Goal: Transaction & Acquisition: Purchase product/service

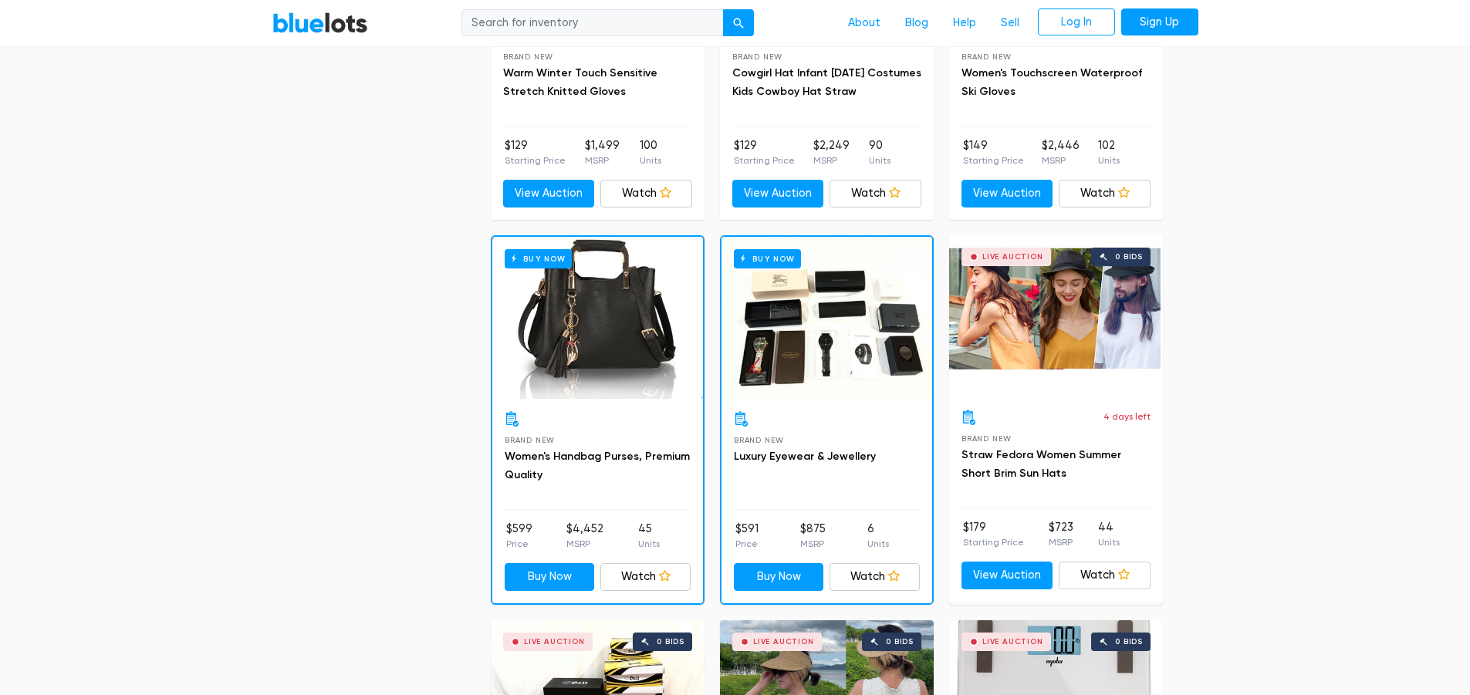
scroll to position [1058, 0]
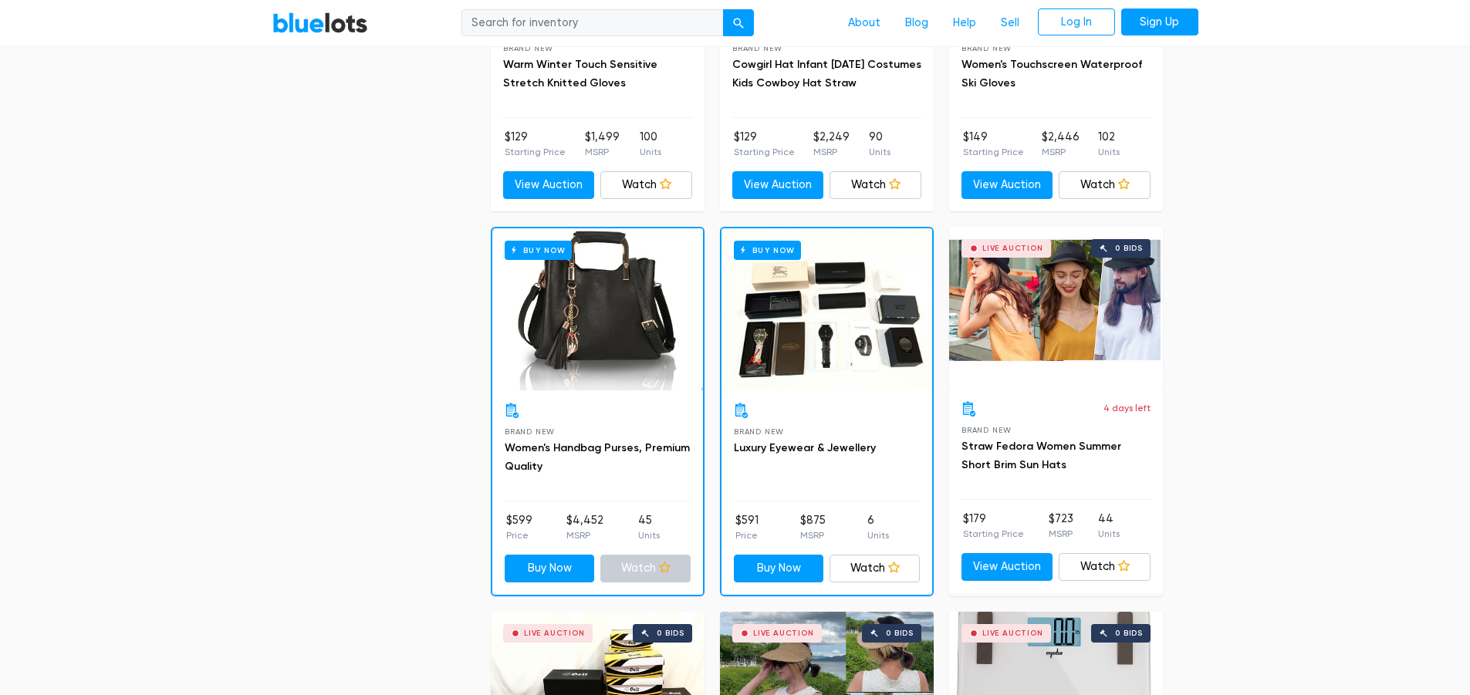
click at [637, 573] on link "Watch" at bounding box center [645, 569] width 90 height 28
click at [604, 318] on div "Buy Now" at bounding box center [597, 309] width 211 height 162
click at [825, 342] on div "Buy Now" at bounding box center [827, 309] width 211 height 162
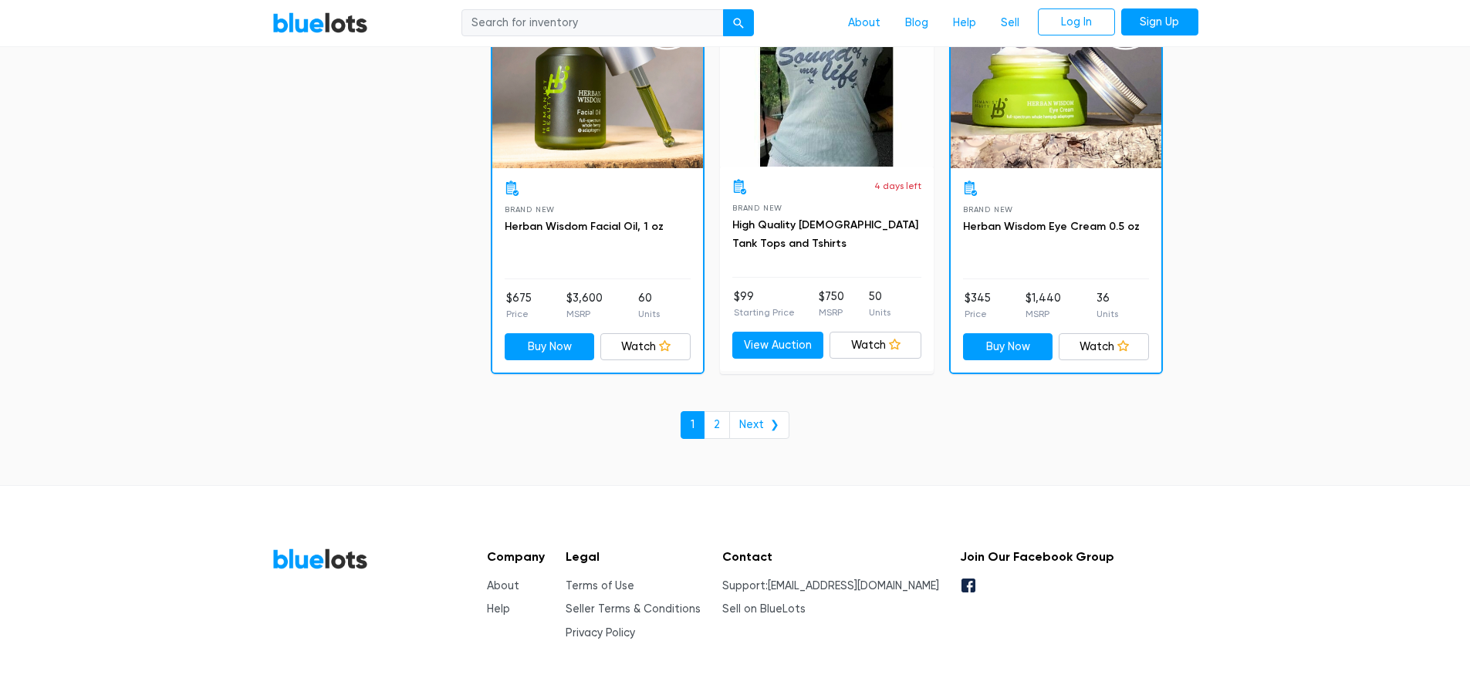
scroll to position [6681, 0]
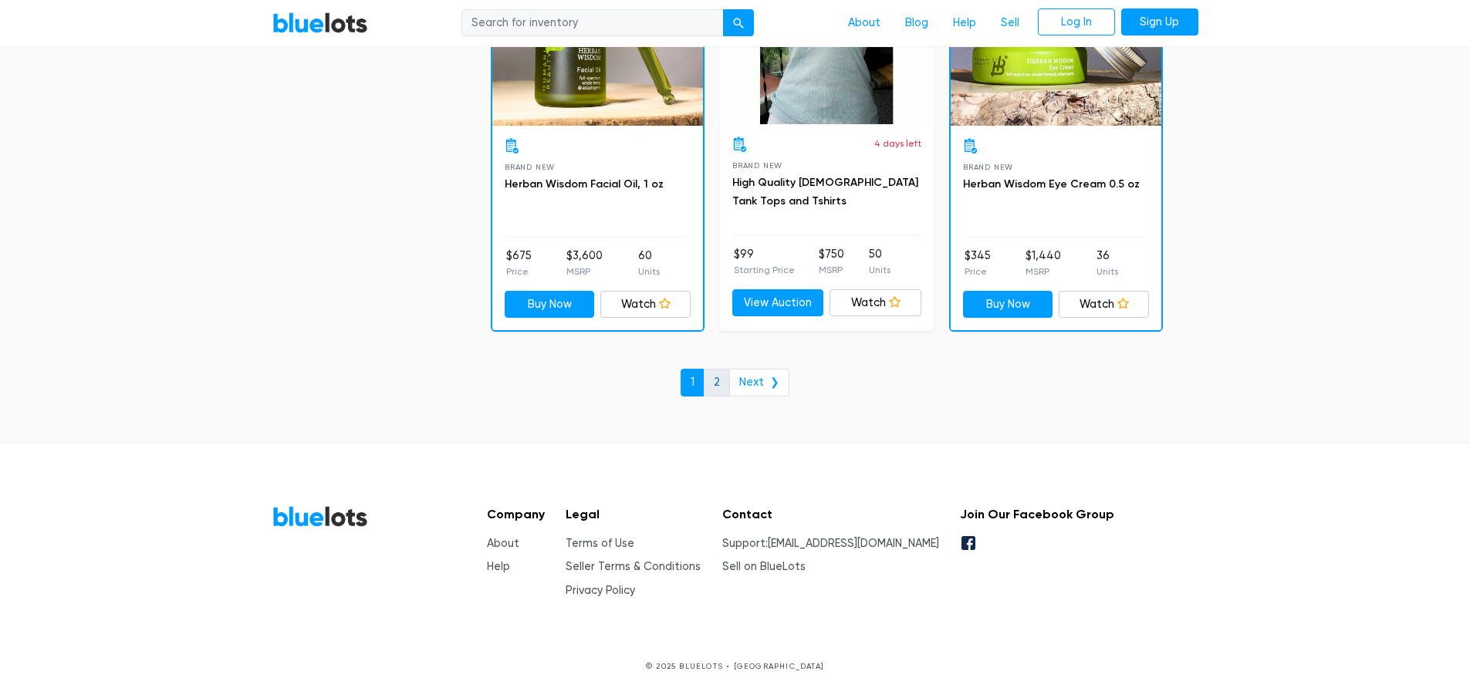
click at [715, 382] on link "2" at bounding box center [717, 383] width 26 height 28
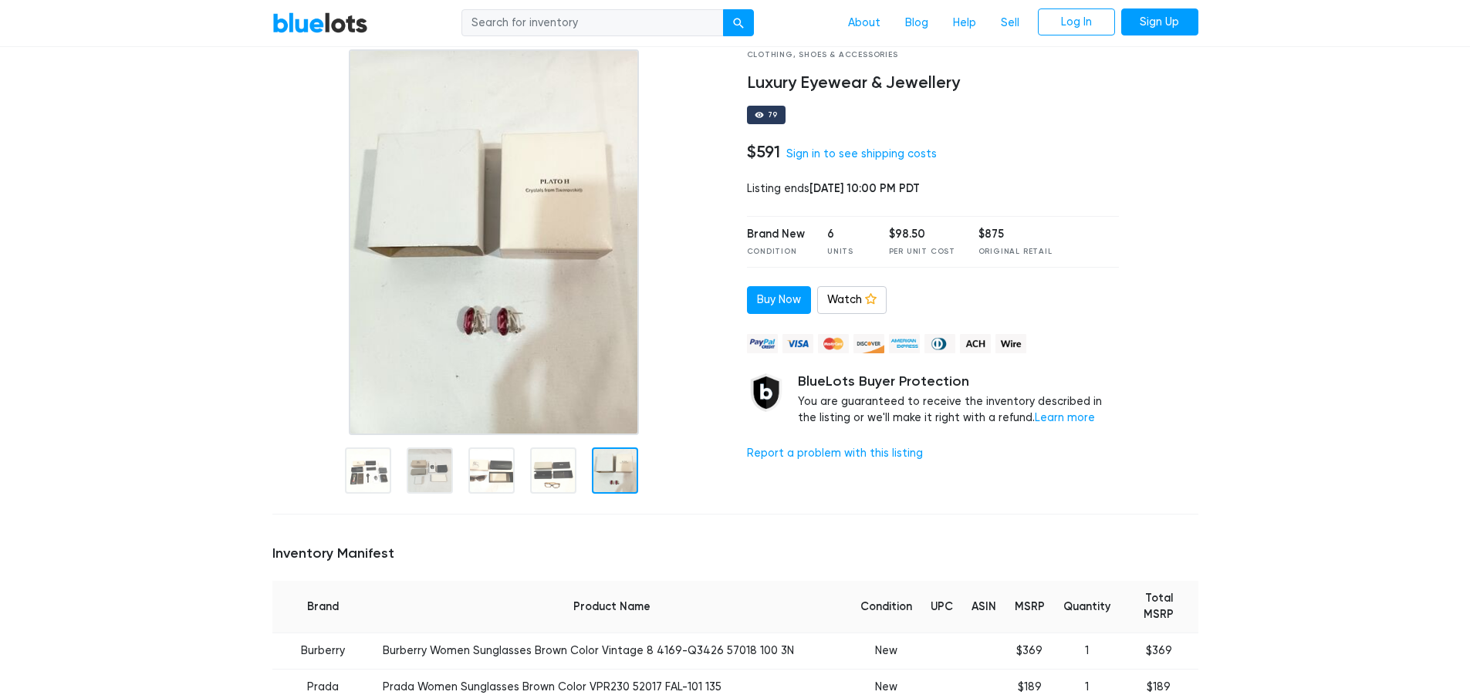
scroll to position [9, 0]
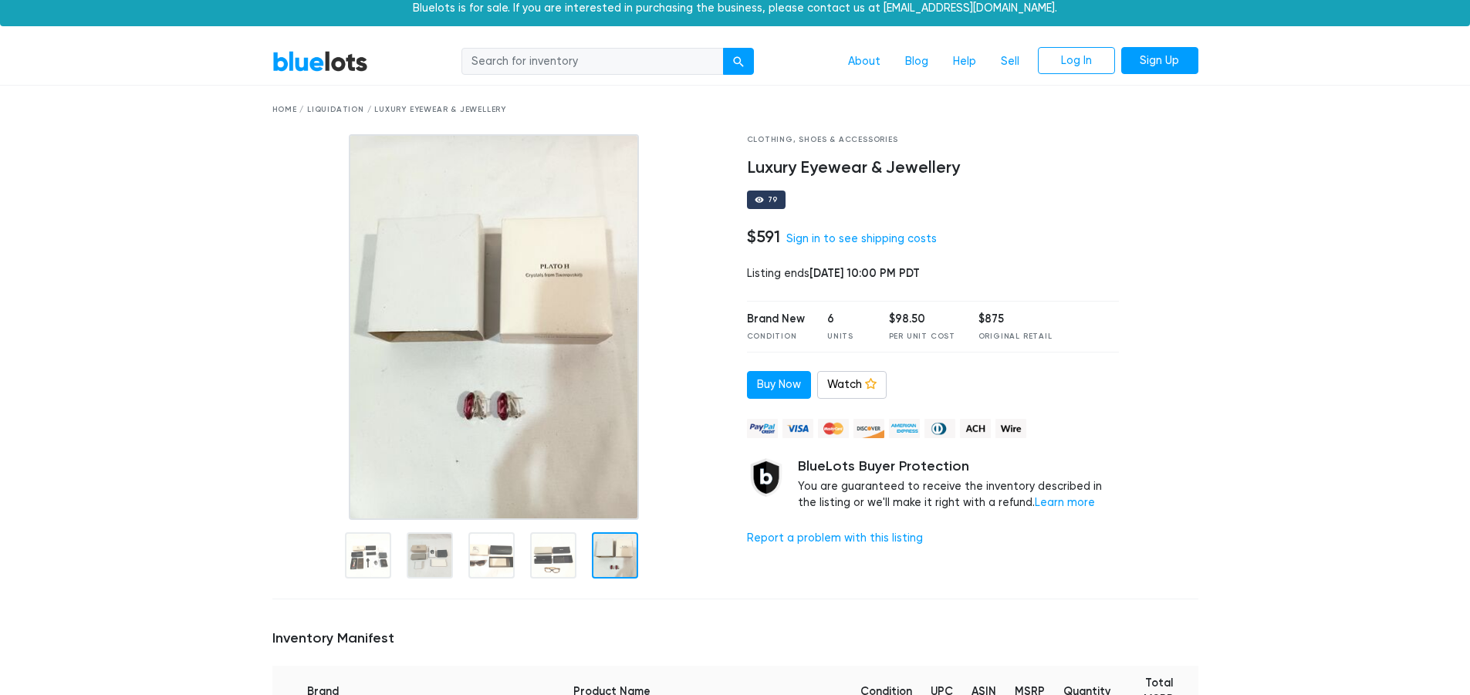
click at [337, 114] on div "Home / Liquidation / Luxury Eyewear & Jewellery" at bounding box center [735, 110] width 926 height 12
click at [337, 112] on div "Home / Liquidation / Luxury Eyewear & Jewellery" at bounding box center [735, 110] width 926 height 12
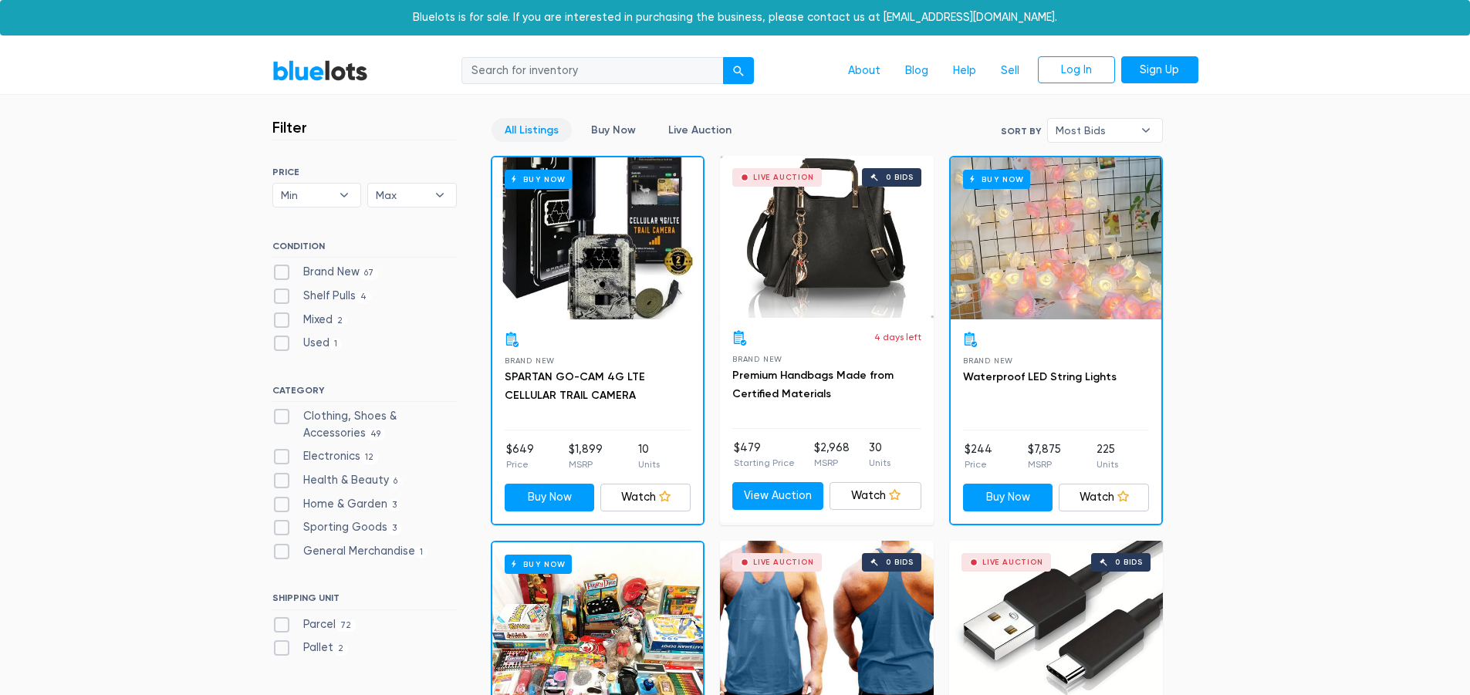
click at [845, 284] on div "Live Auction 0 bids" at bounding box center [827, 237] width 214 height 162
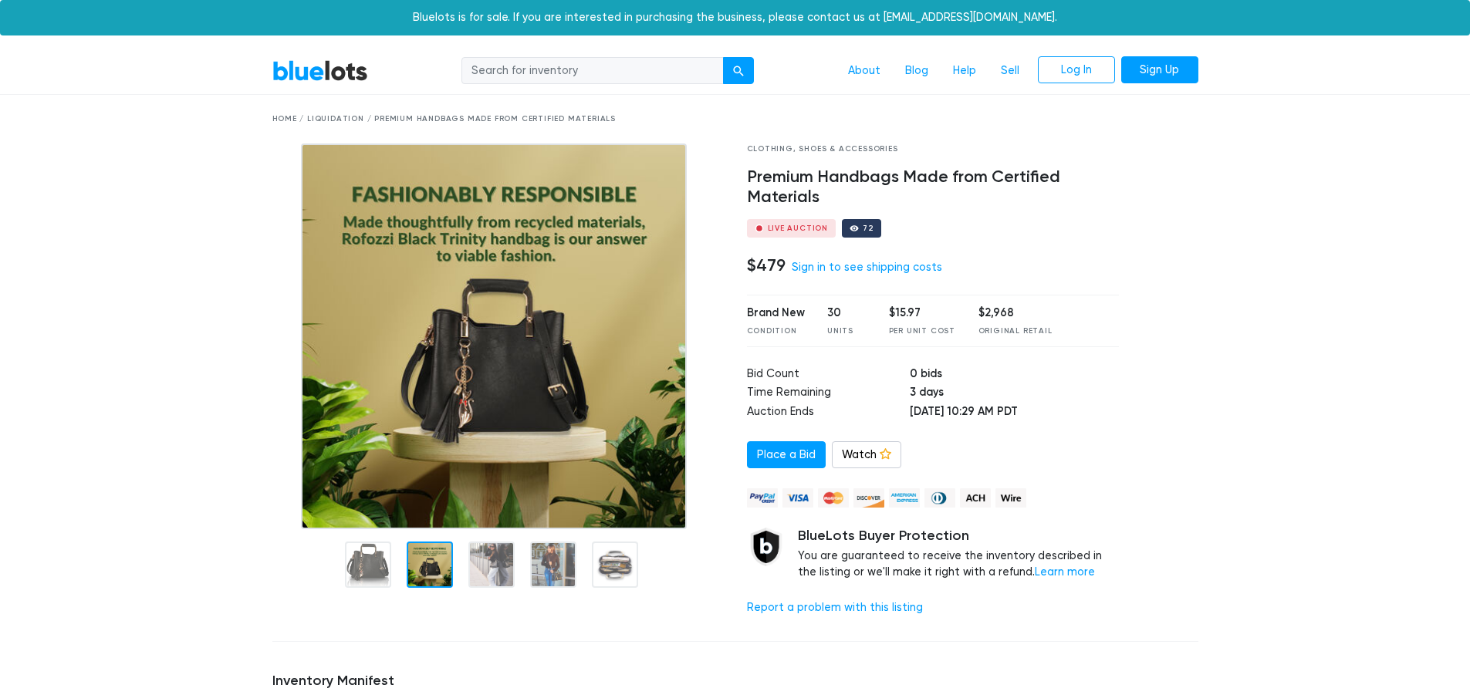
click at [423, 495] on img at bounding box center [494, 337] width 386 height 386
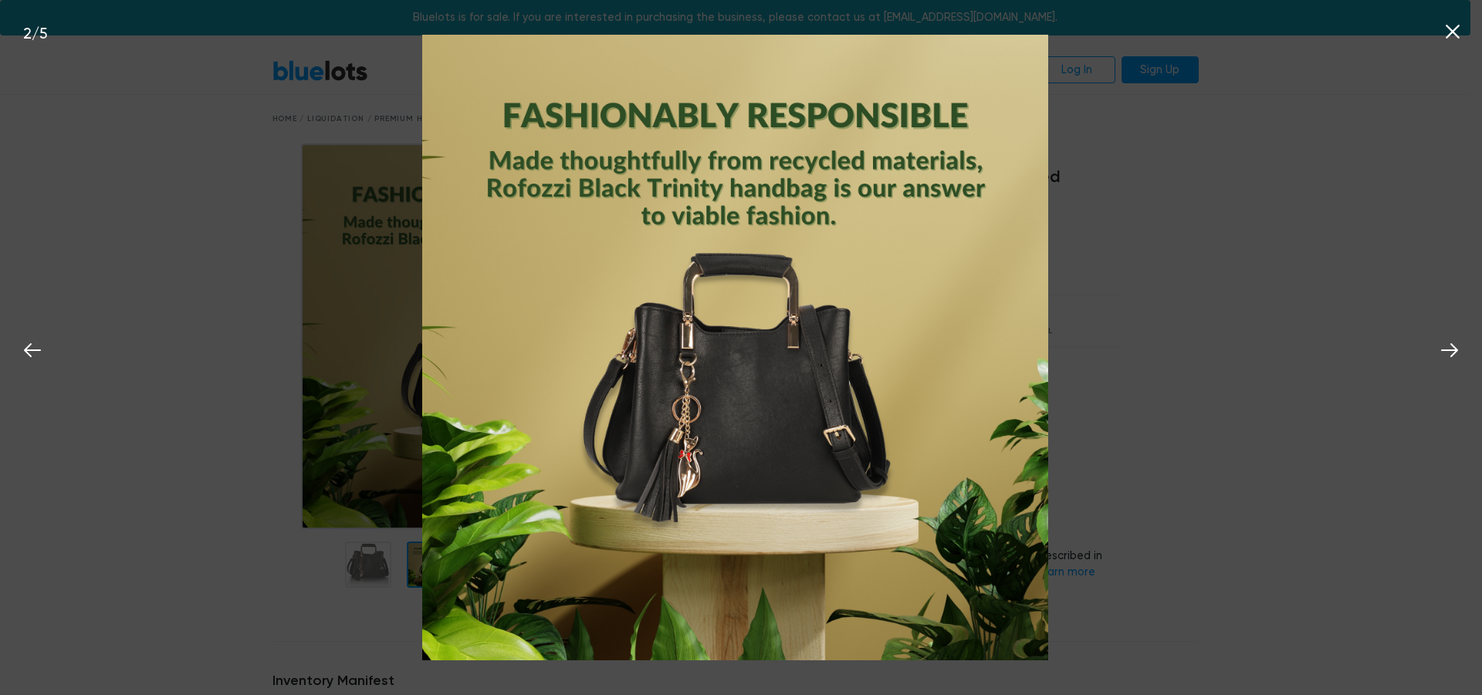
click at [988, 416] on img at bounding box center [735, 348] width 626 height 626
click at [1257, 400] on div "2 / 5" at bounding box center [741, 347] width 1482 height 695
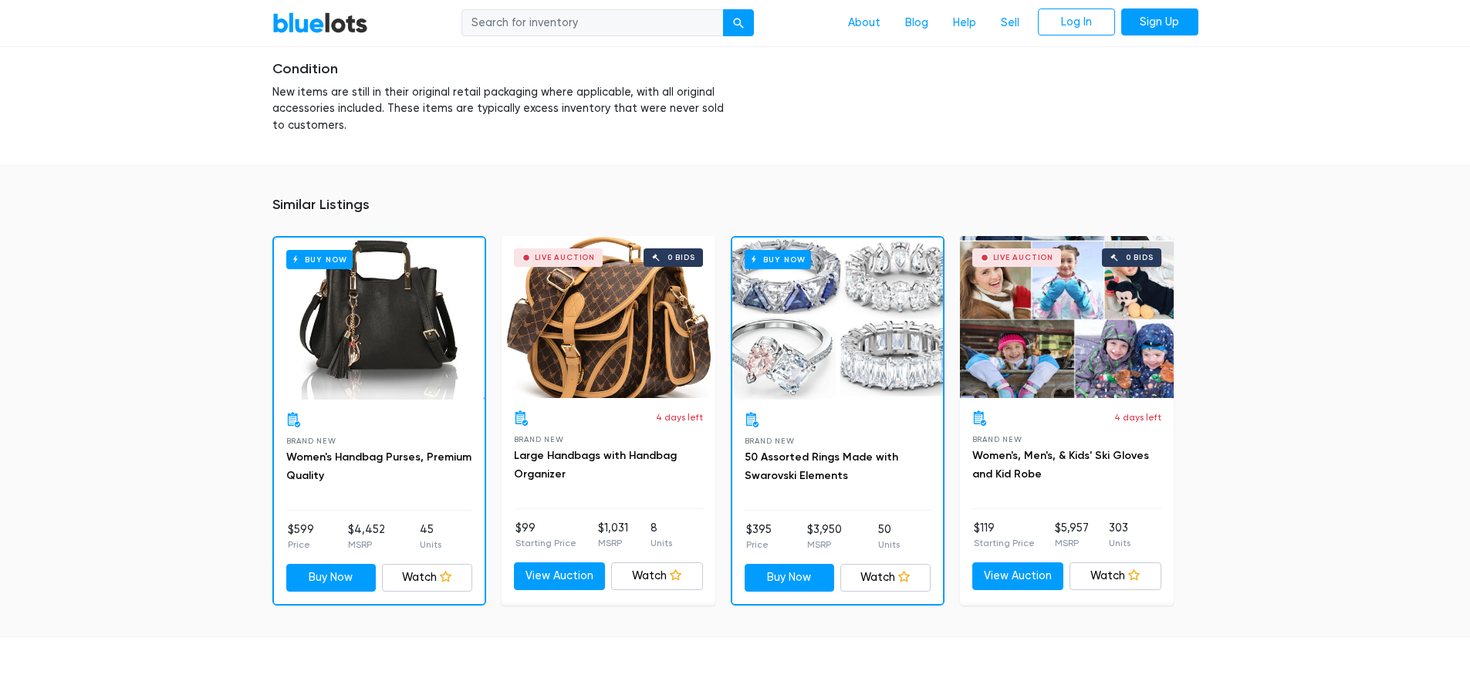
scroll to position [982, 0]
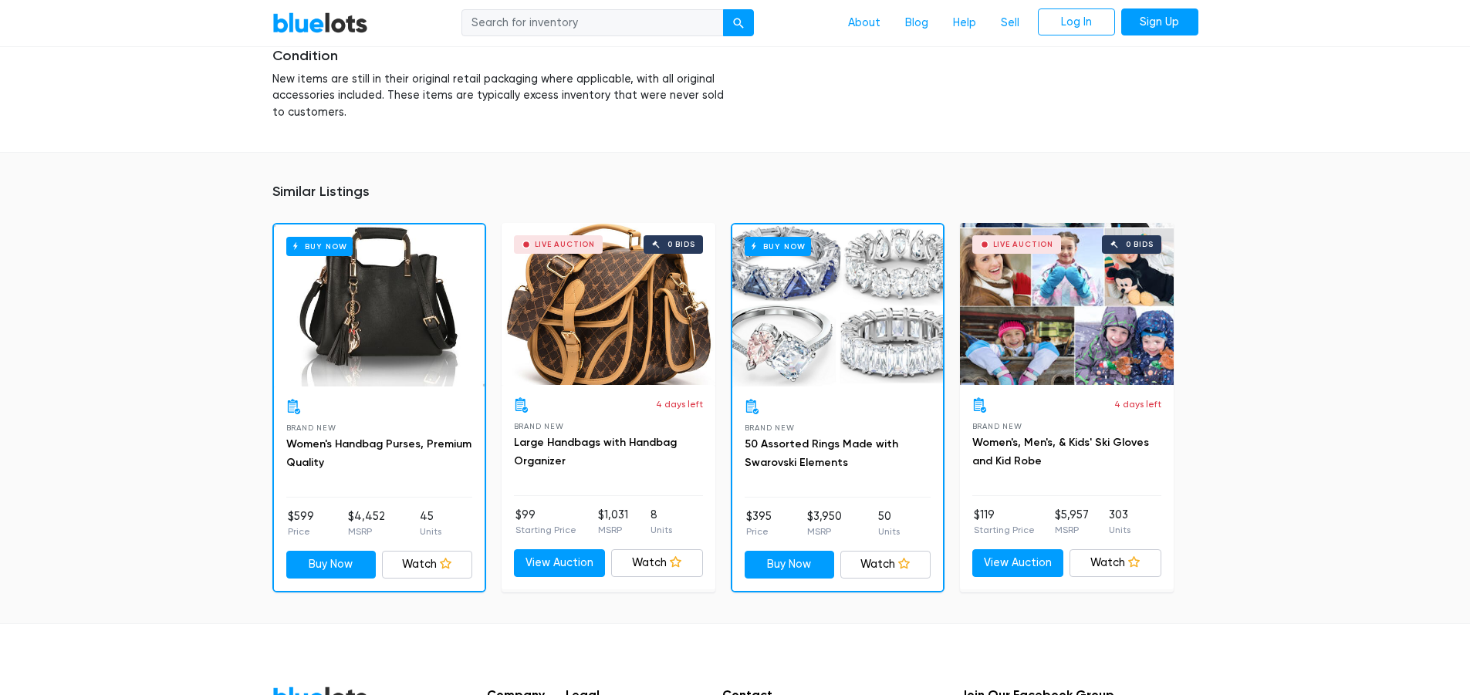
click at [867, 346] on div "Buy Now" at bounding box center [837, 306] width 211 height 162
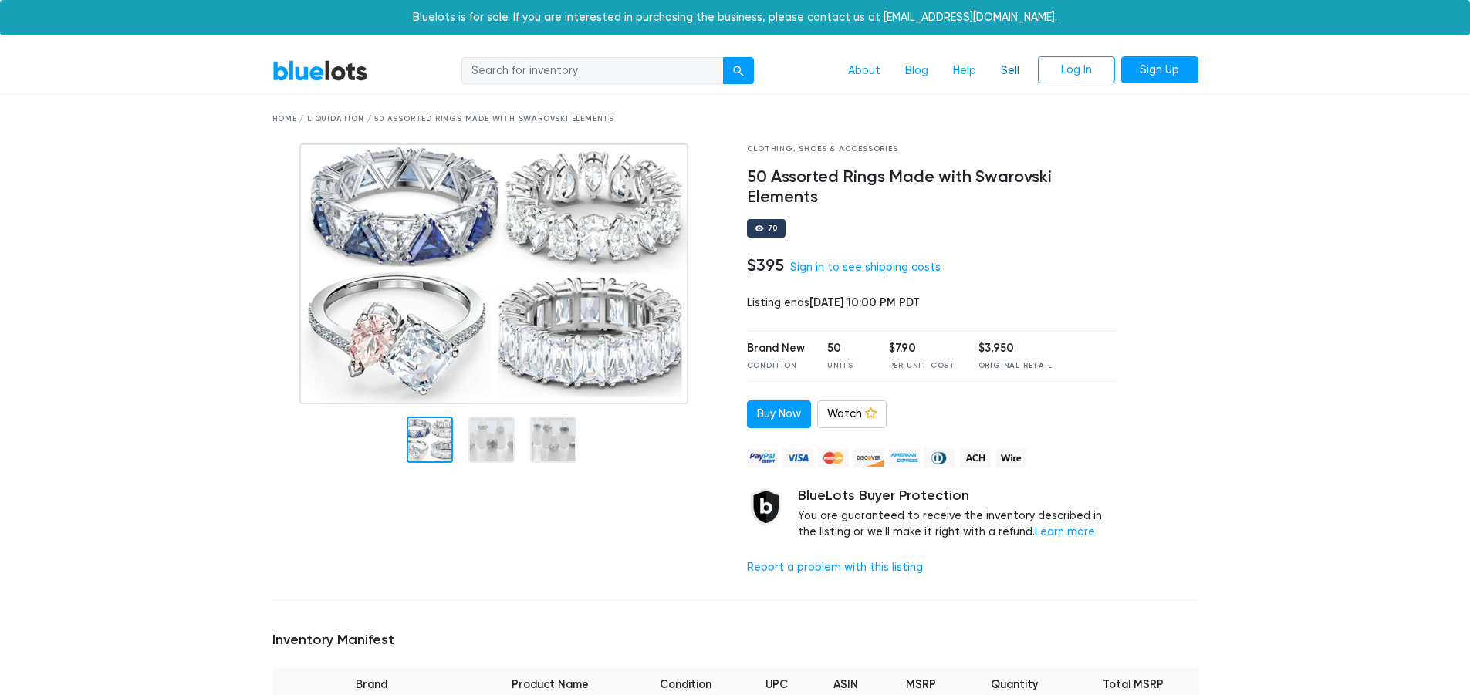
click at [1001, 76] on link "Sell" at bounding box center [1010, 70] width 43 height 29
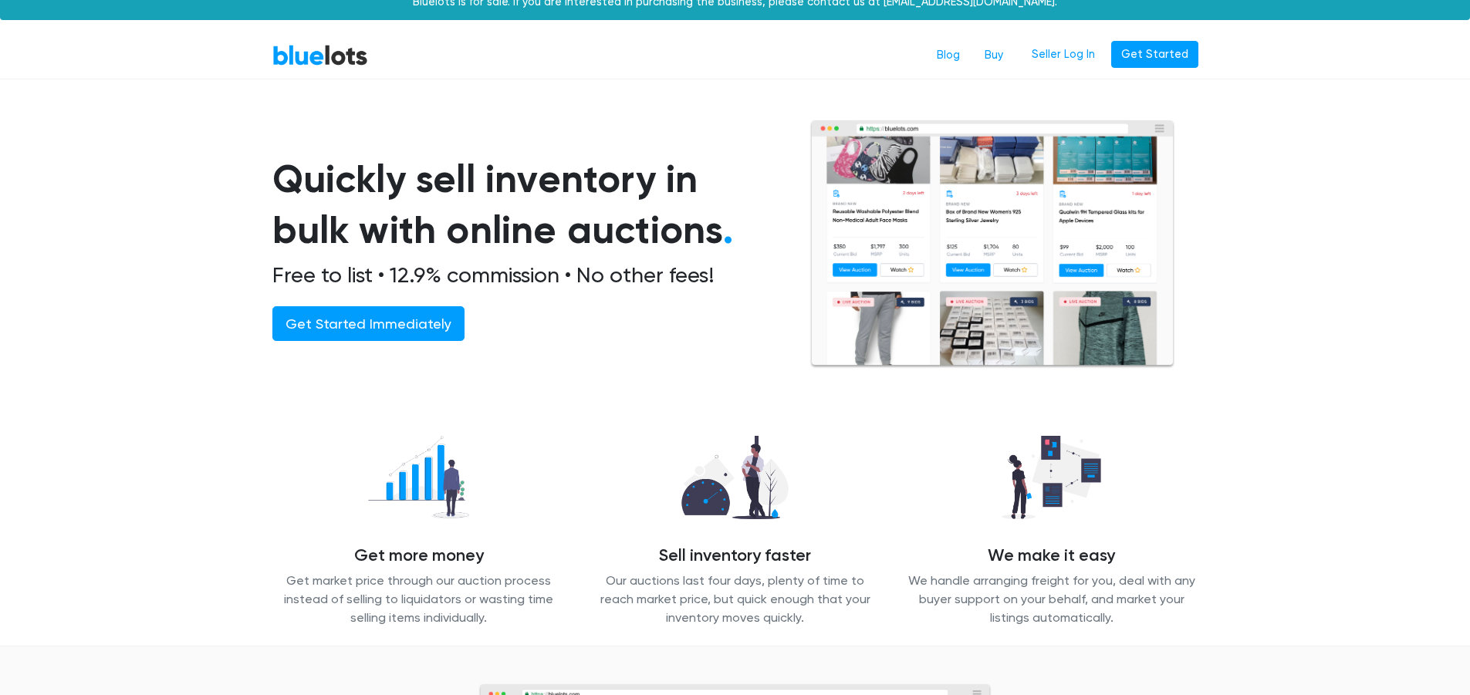
scroll to position [6, 0]
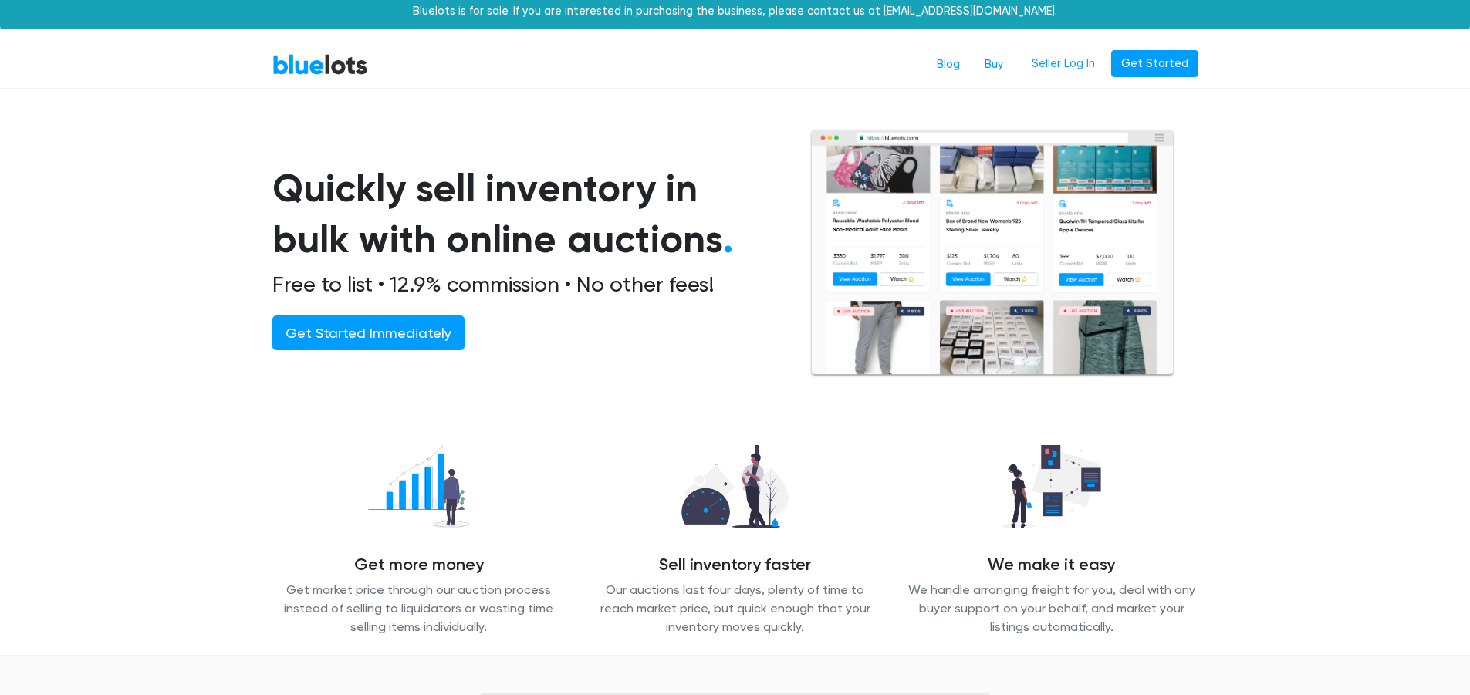
click at [820, 57] on div "Blog Buy Seller Log In Get Started" at bounding box center [790, 64] width 818 height 29
